Goal: Information Seeking & Learning: Learn about a topic

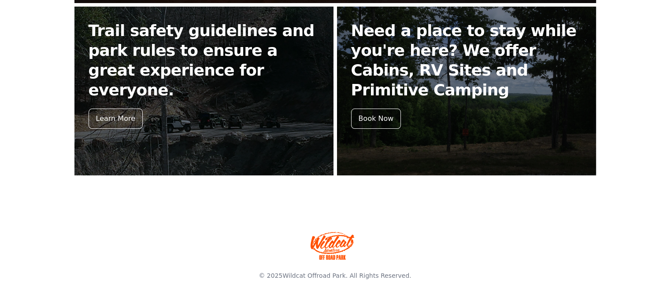
scroll to position [415, 0]
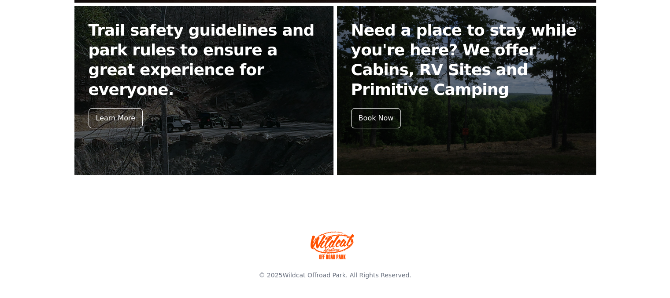
click at [668, 267] on footer "© 2025 Wildcat Offroad Park . All Rights Reserved." at bounding box center [335, 250] width 670 height 95
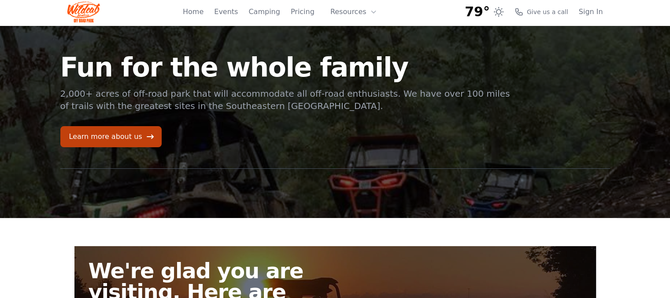
scroll to position [0, 0]
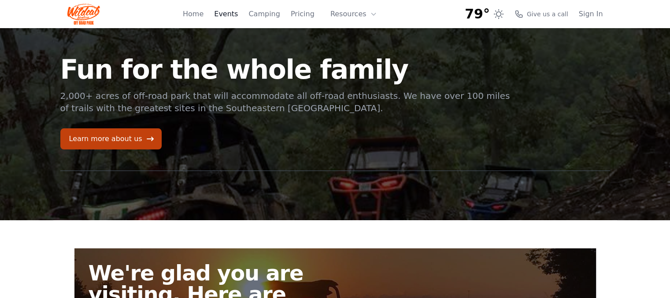
click at [229, 16] on link "Events" at bounding box center [226, 14] width 24 height 11
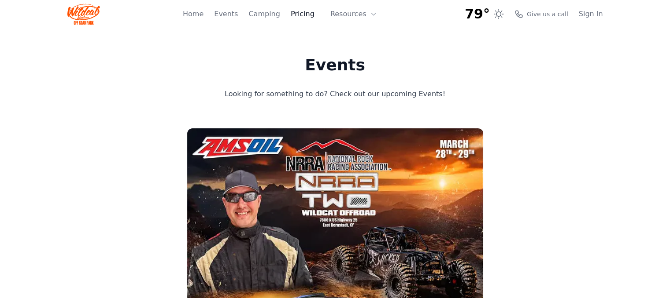
click at [305, 14] on link "Pricing" at bounding box center [303, 14] width 24 height 11
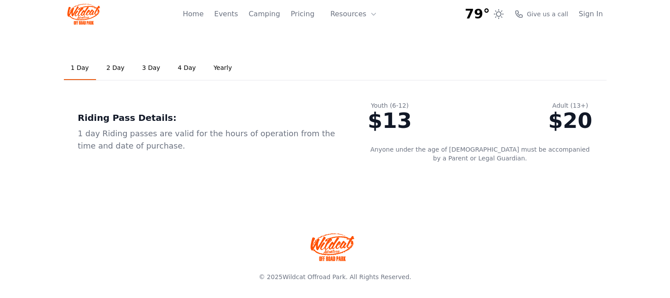
click at [425, 12] on div "79° 7-Day Forecast Fri 52° 83° Sat 54° 80° Sun 52° 82° Mon 55° 81° Tue 60° 71° …" at bounding box center [334, 14] width 535 height 28
click at [547, 20] on div "79° 7-Day Forecast Fri 52° 83° Sat 54° 80° Sun 52° 82° Mon 55° 81° Tue 60° 71° …" at bounding box center [515, 14] width 103 height 16
click at [546, 16] on span "Give us a call" at bounding box center [547, 14] width 41 height 9
click at [471, 86] on div "Riding Pass Details: 1 day Riding passes are valid for the hours of operation f…" at bounding box center [335, 128] width 542 height 97
click at [361, 13] on button "Resources" at bounding box center [353, 14] width 57 height 18
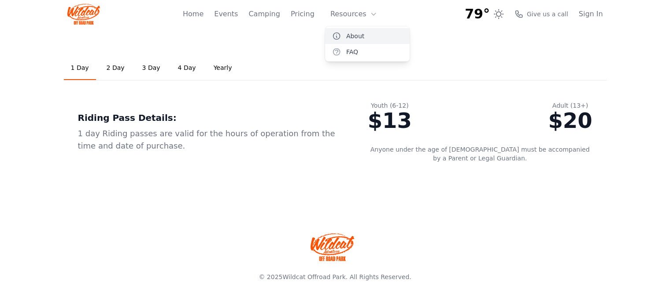
click at [357, 36] on link "About" at bounding box center [367, 36] width 85 height 16
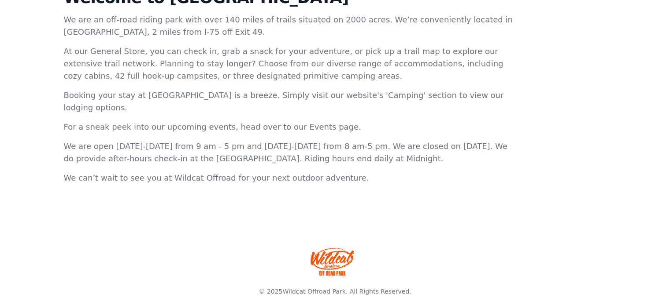
scroll to position [356, 0]
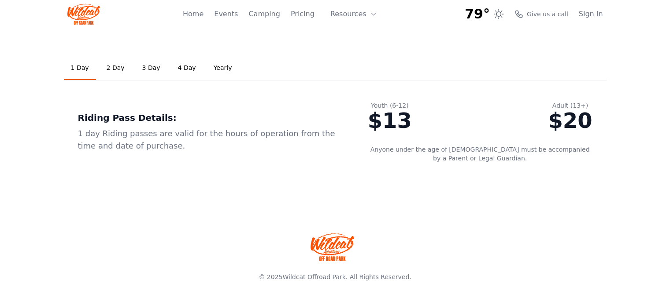
click at [354, 25] on div "Home Events Camping Pricing Resources About FAQ" at bounding box center [282, 14] width 199 height 28
click at [350, 11] on button "Resources" at bounding box center [353, 14] width 57 height 18
click at [351, 52] on link "FAQ" at bounding box center [367, 52] width 85 height 16
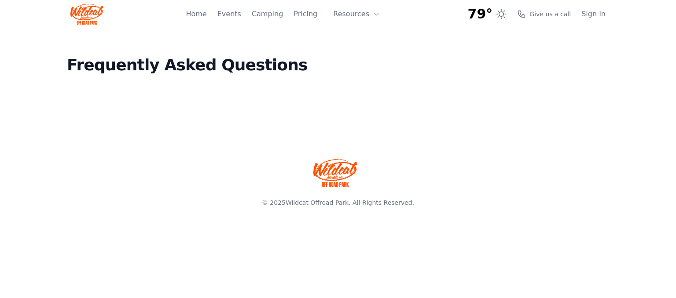
click at [575, 63] on h2 "Frequently Asked Questions" at bounding box center [338, 72] width 542 height 32
